Goal: Information Seeking & Learning: Find contact information

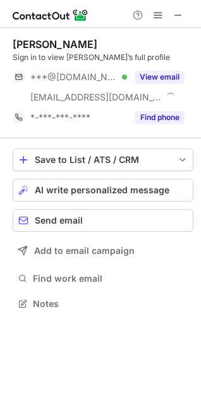
scroll to position [295, 201]
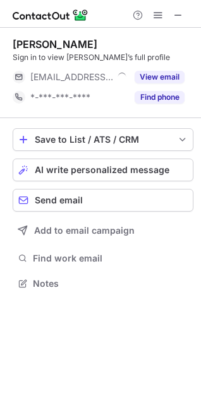
scroll to position [274, 201]
click at [173, 11] on span at bounding box center [178, 15] width 10 height 10
click at [181, 10] on span at bounding box center [178, 15] width 10 height 10
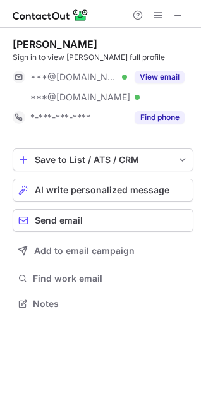
scroll to position [295, 201]
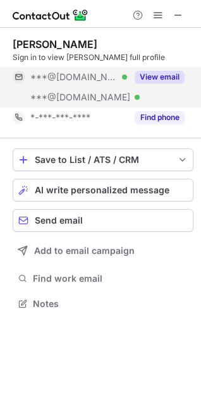
click at [150, 68] on div "View email" at bounding box center [155, 77] width 57 height 20
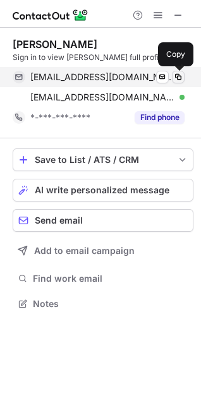
click at [177, 75] on span at bounding box center [178, 77] width 10 height 10
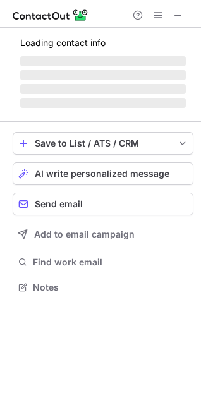
scroll to position [274, 201]
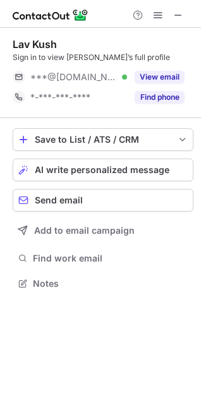
scroll to position [274, 201]
click at [179, 15] on span at bounding box center [178, 15] width 10 height 10
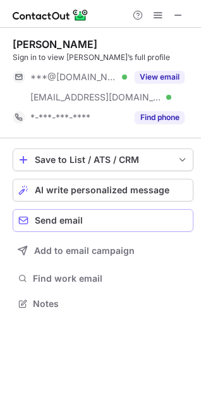
scroll to position [295, 201]
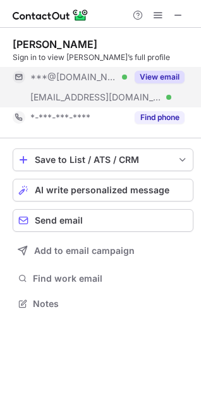
click at [168, 79] on button "View email" at bounding box center [159, 77] width 50 height 13
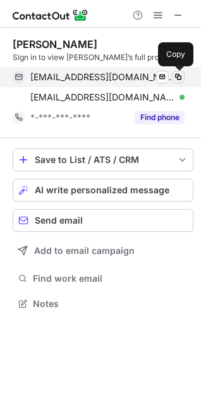
click at [177, 78] on span at bounding box center [178, 77] width 10 height 10
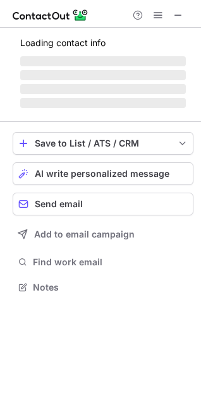
scroll to position [295, 201]
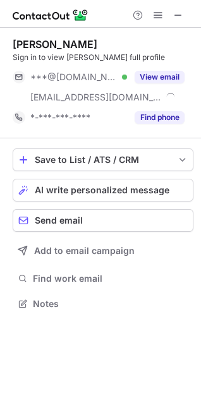
click at [178, 12] on span at bounding box center [178, 15] width 10 height 10
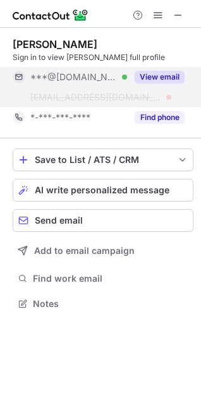
click at [178, 74] on button "View email" at bounding box center [159, 77] width 50 height 13
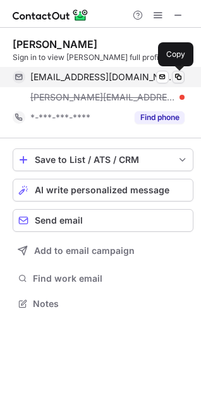
click at [177, 77] on span at bounding box center [178, 77] width 10 height 10
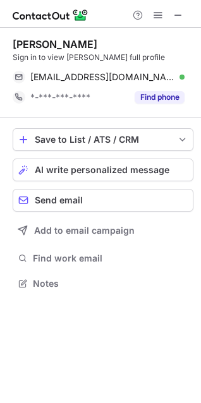
scroll to position [274, 201]
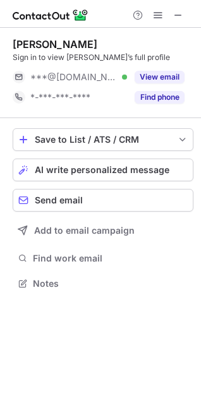
scroll to position [274, 201]
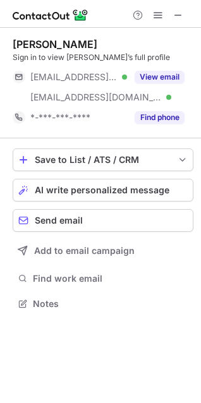
scroll to position [295, 201]
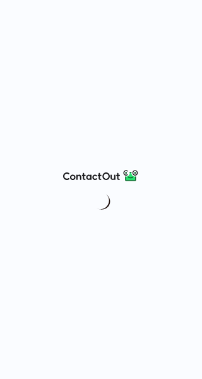
click at [77, 63] on div at bounding box center [101, 189] width 202 height 379
click at [102, 171] on img at bounding box center [101, 175] width 76 height 15
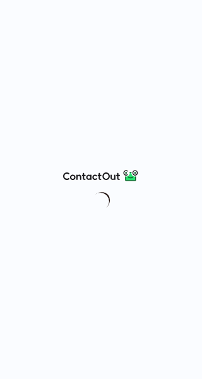
click at [97, 174] on img at bounding box center [101, 175] width 76 height 15
click at [81, 161] on div at bounding box center [101, 189] width 202 height 379
click at [81, 107] on div at bounding box center [101, 189] width 202 height 379
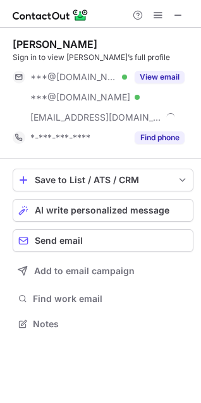
scroll to position [315, 201]
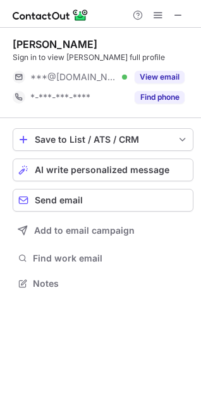
scroll to position [274, 201]
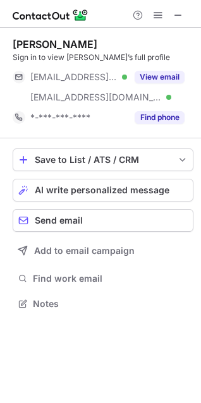
scroll to position [295, 201]
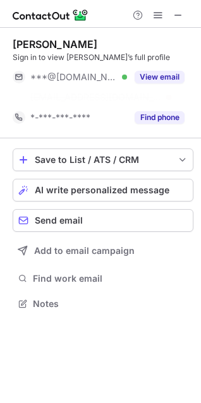
scroll to position [274, 201]
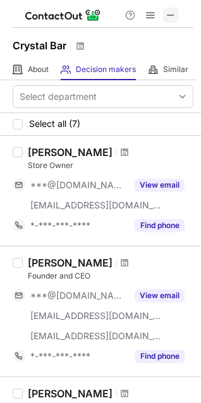
click at [175, 13] on span at bounding box center [170, 15] width 10 height 10
drag, startPoint x: 174, startPoint y: 13, endPoint x: 119, endPoint y: 14, distance: 55.5
click at [0, 14] on html "Crystal Bar About About Company Decision makers View Employees Similar Similar …" at bounding box center [100, 201] width 201 height 403
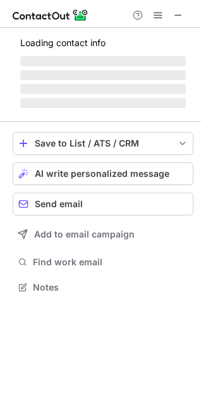
scroll to position [274, 201]
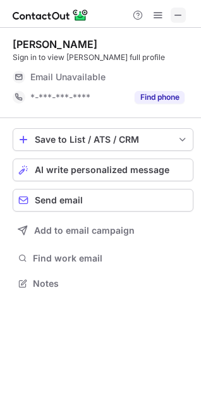
click at [180, 17] on span at bounding box center [178, 15] width 10 height 10
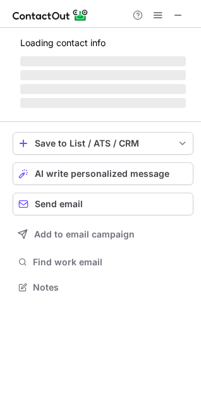
scroll to position [274, 201]
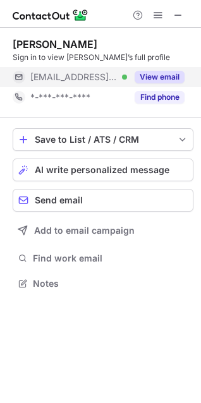
click at [182, 73] on button "View email" at bounding box center [159, 77] width 50 height 13
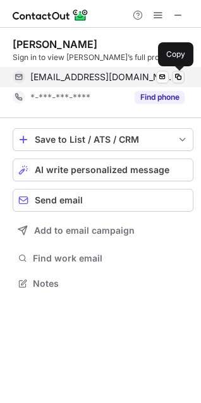
click at [179, 73] on span at bounding box center [178, 77] width 10 height 10
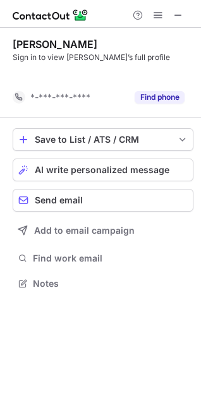
scroll to position [254, 201]
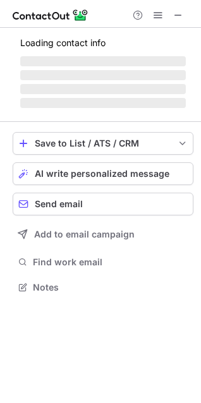
scroll to position [274, 201]
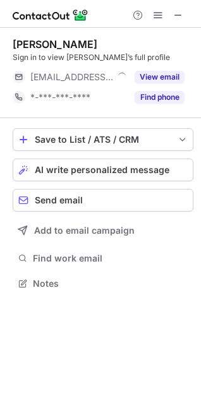
scroll to position [274, 201]
